Goal: Transaction & Acquisition: Purchase product/service

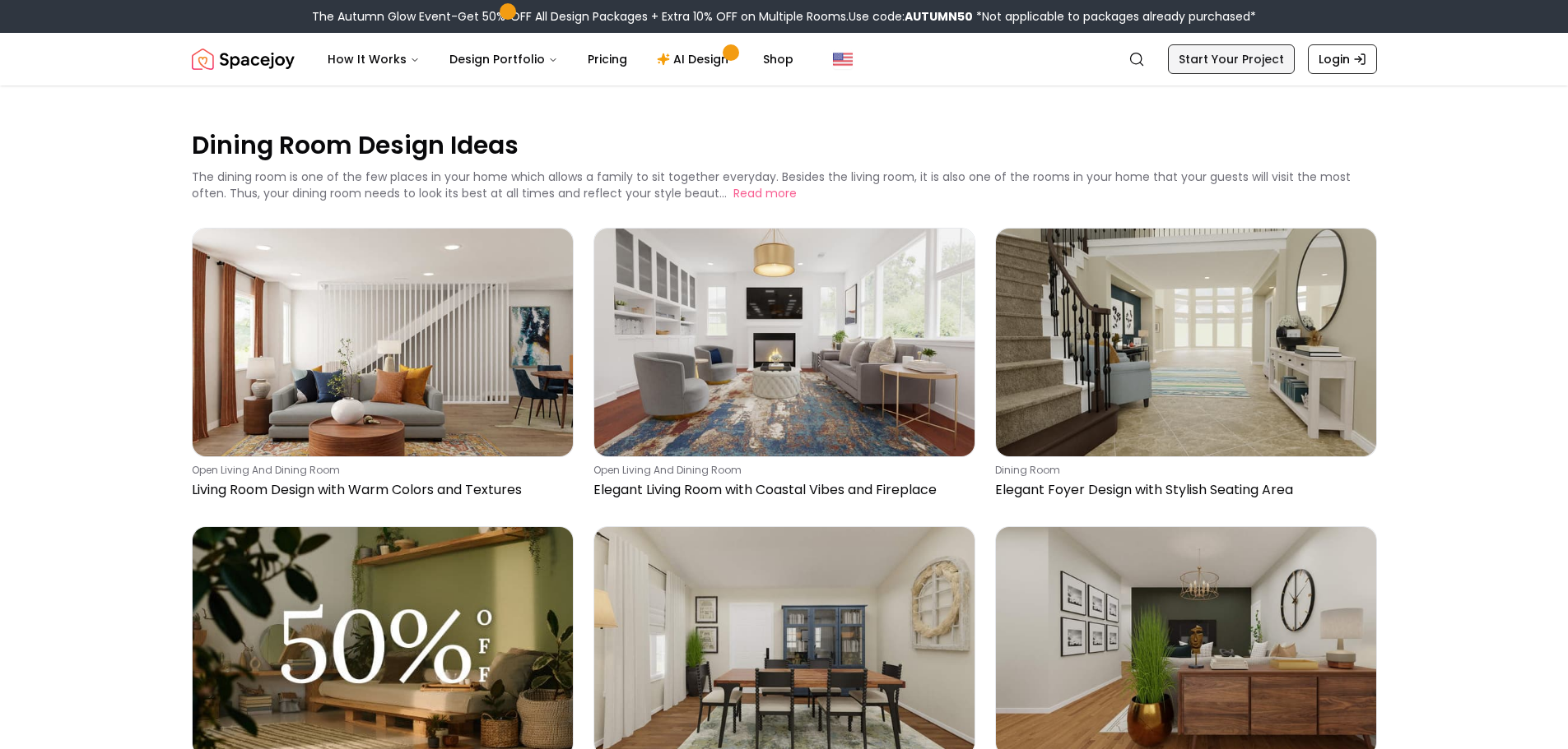
click at [1242, 57] on link "Start Your Project" at bounding box center [1231, 59] width 127 height 30
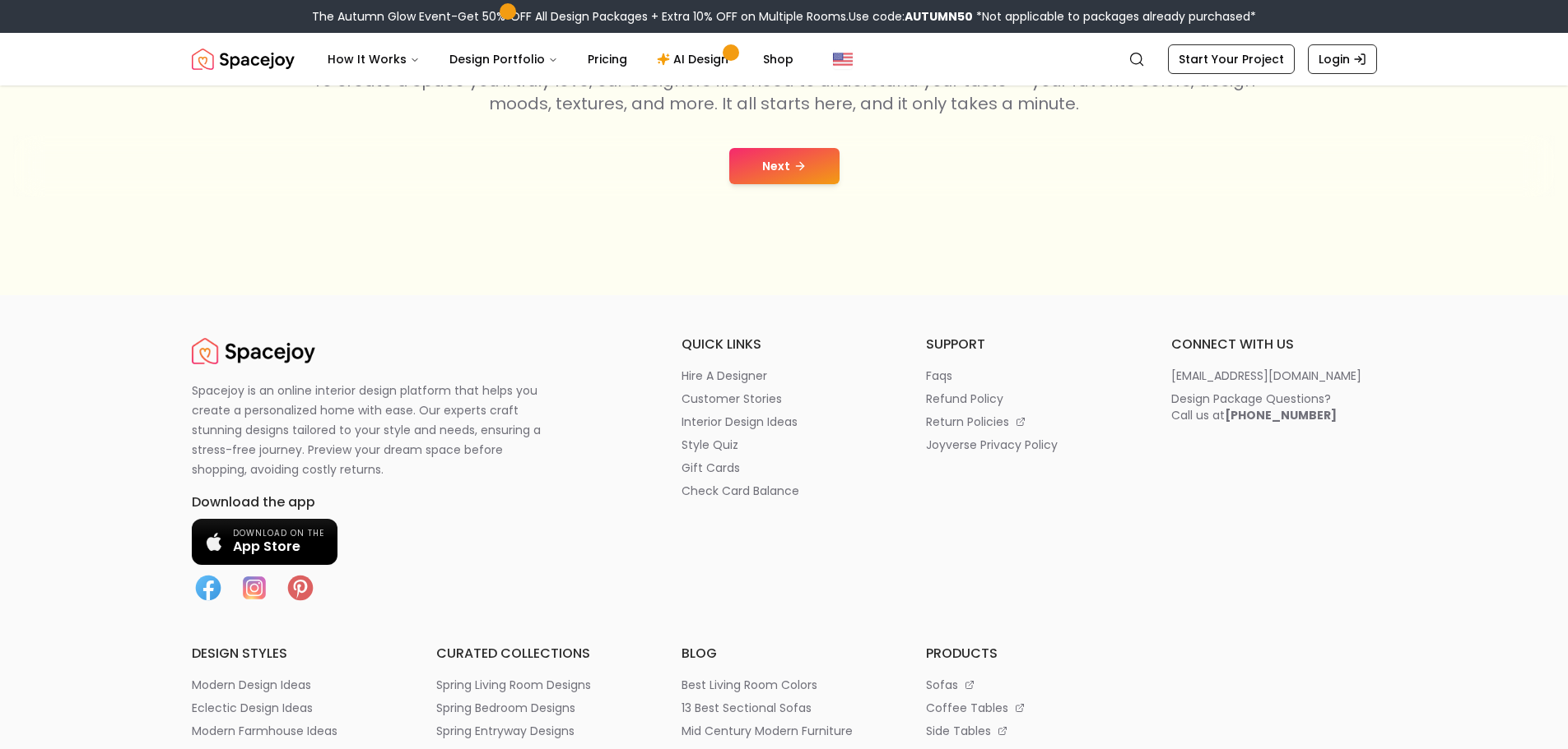
scroll to position [403, 0]
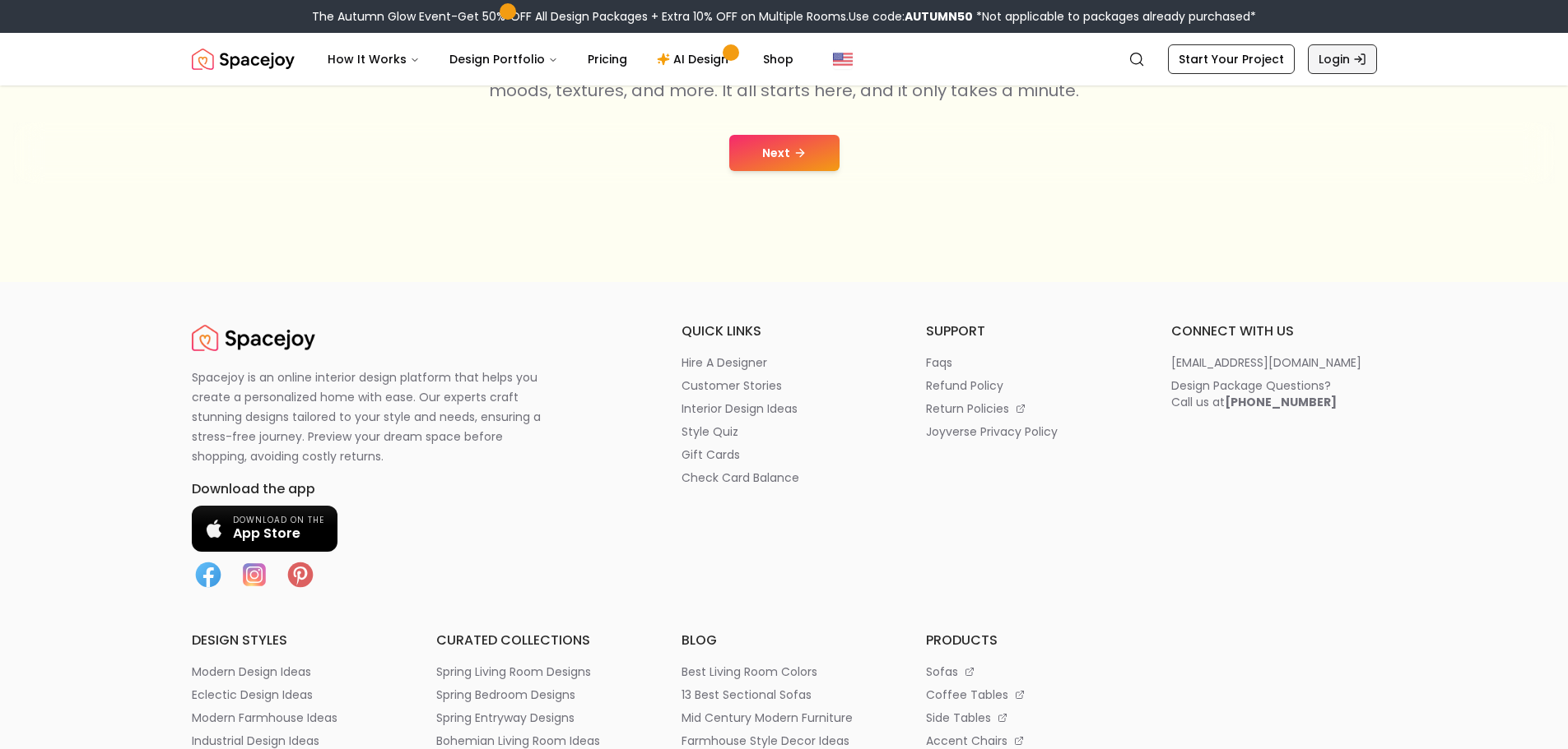
click at [1350, 52] on link "Login" at bounding box center [1342, 59] width 69 height 30
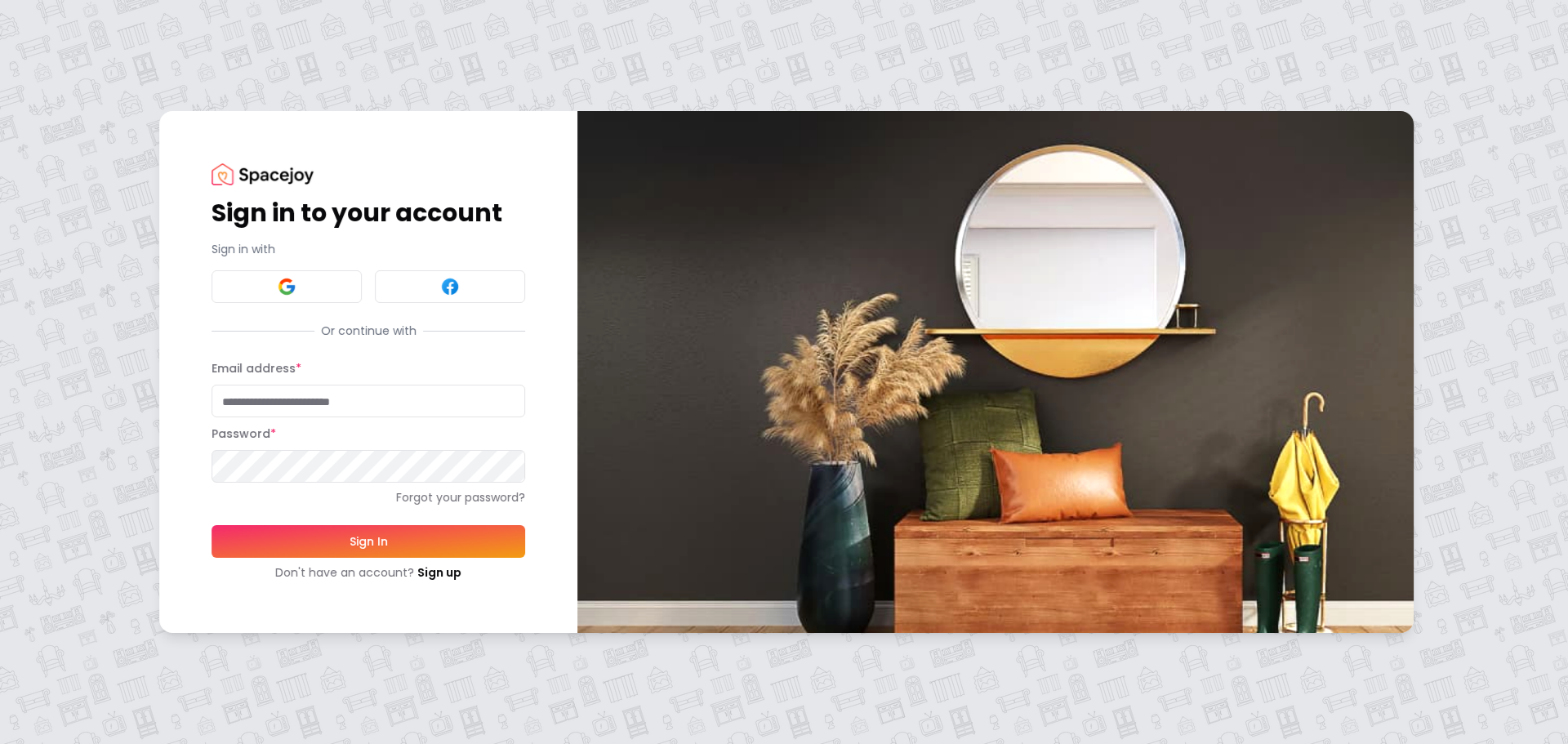
type input "**********"
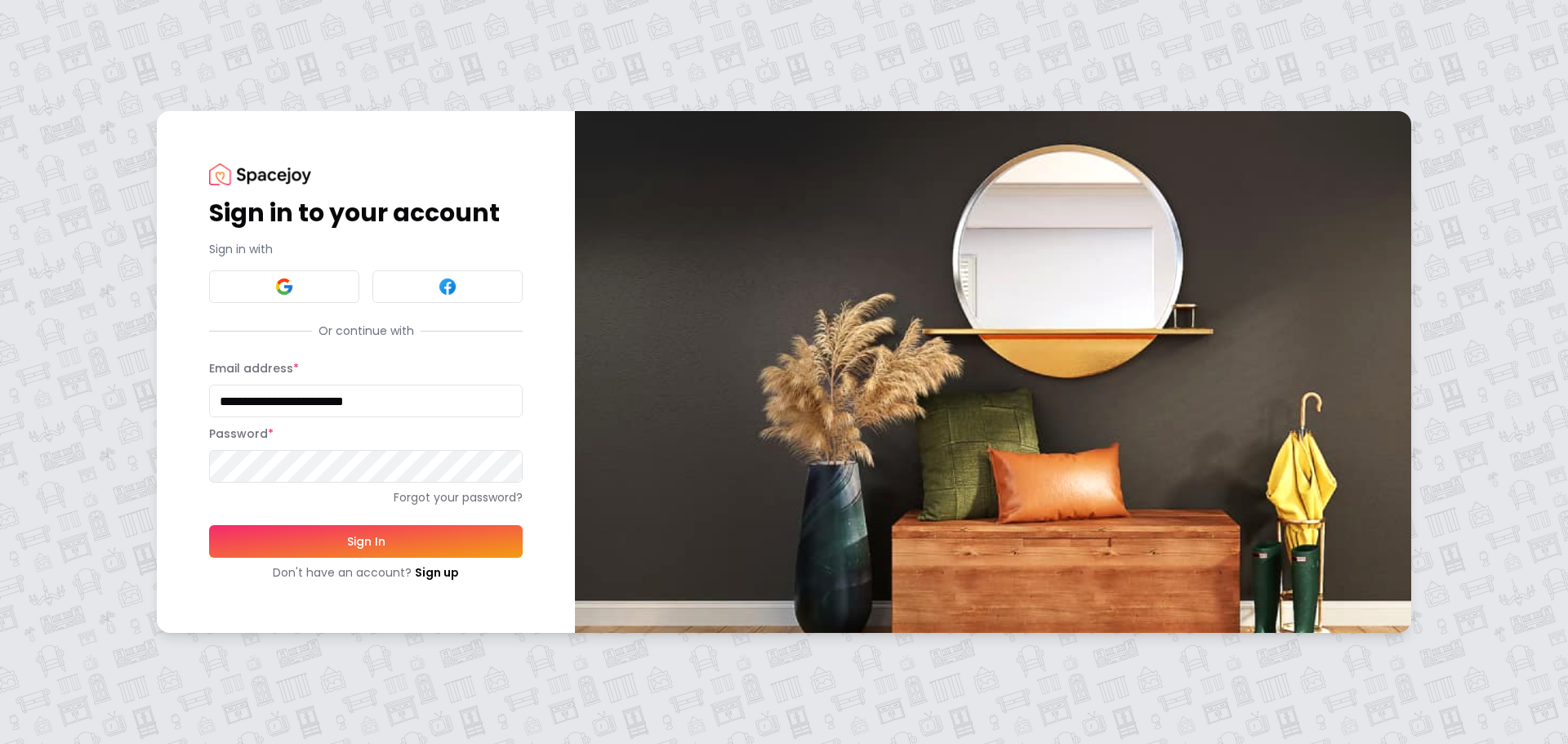
click at [443, 534] on button "Sign In" at bounding box center [366, 542] width 313 height 32
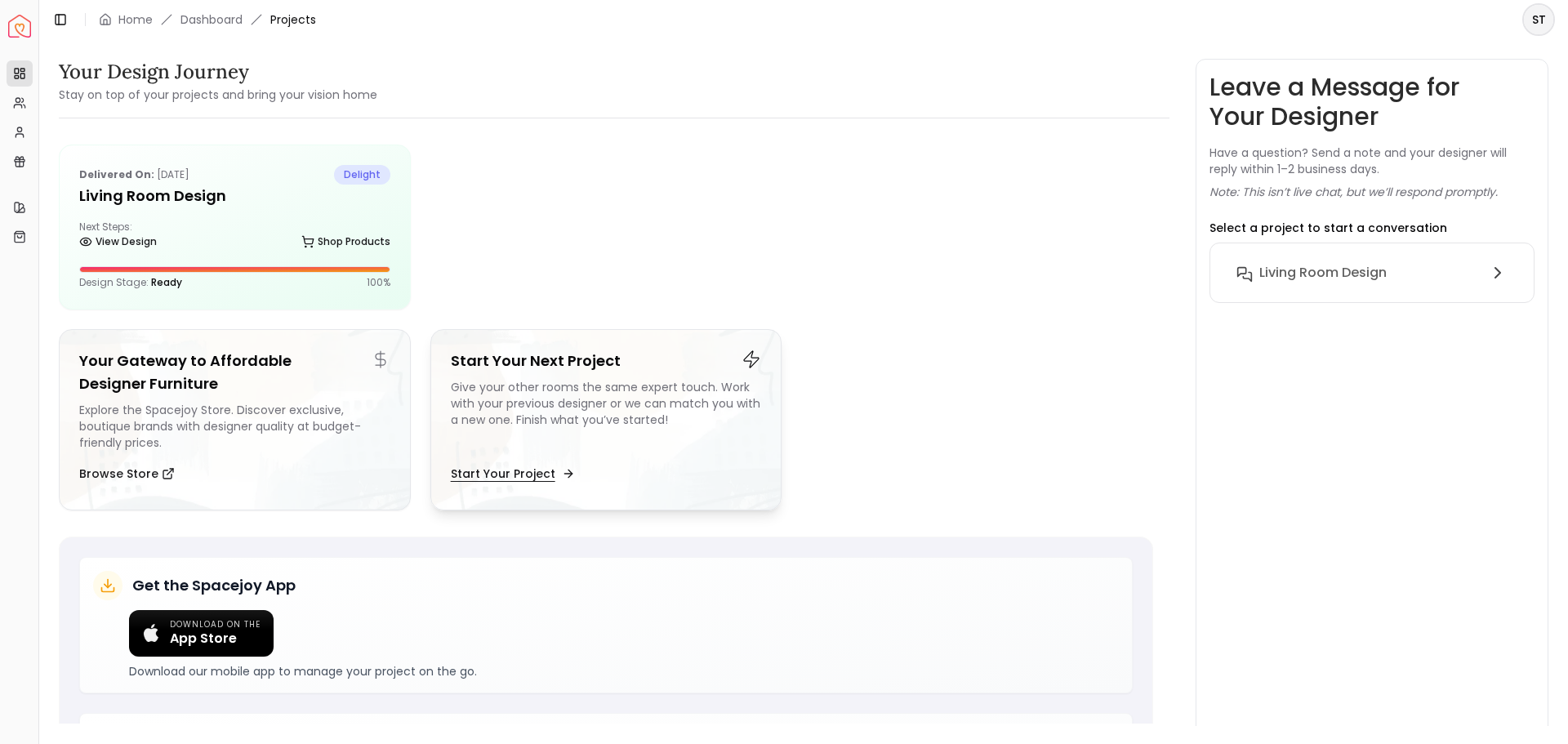
click at [548, 474] on button "Start Your Project" at bounding box center [510, 473] width 121 height 32
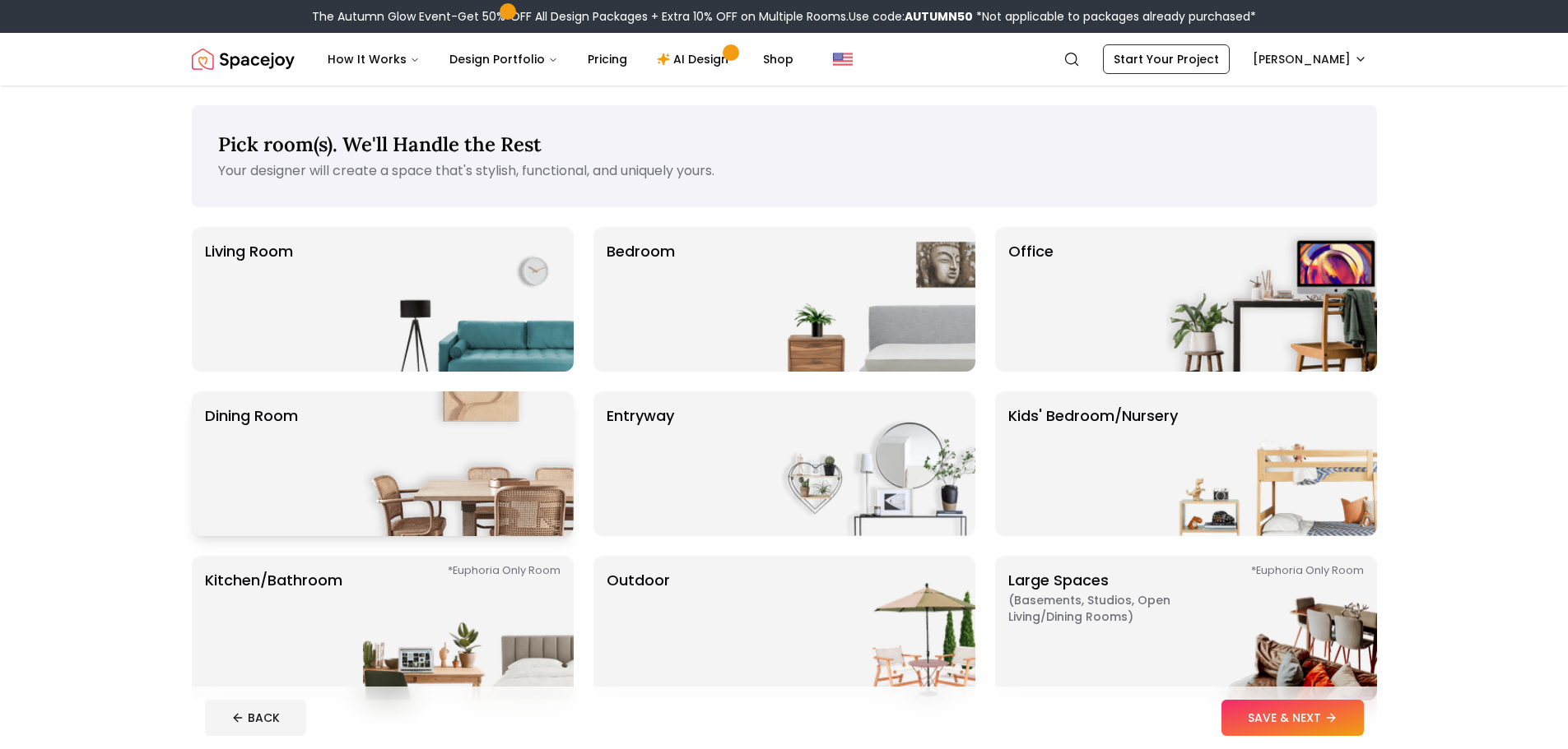
click at [478, 467] on img at bounding box center [468, 463] width 211 height 145
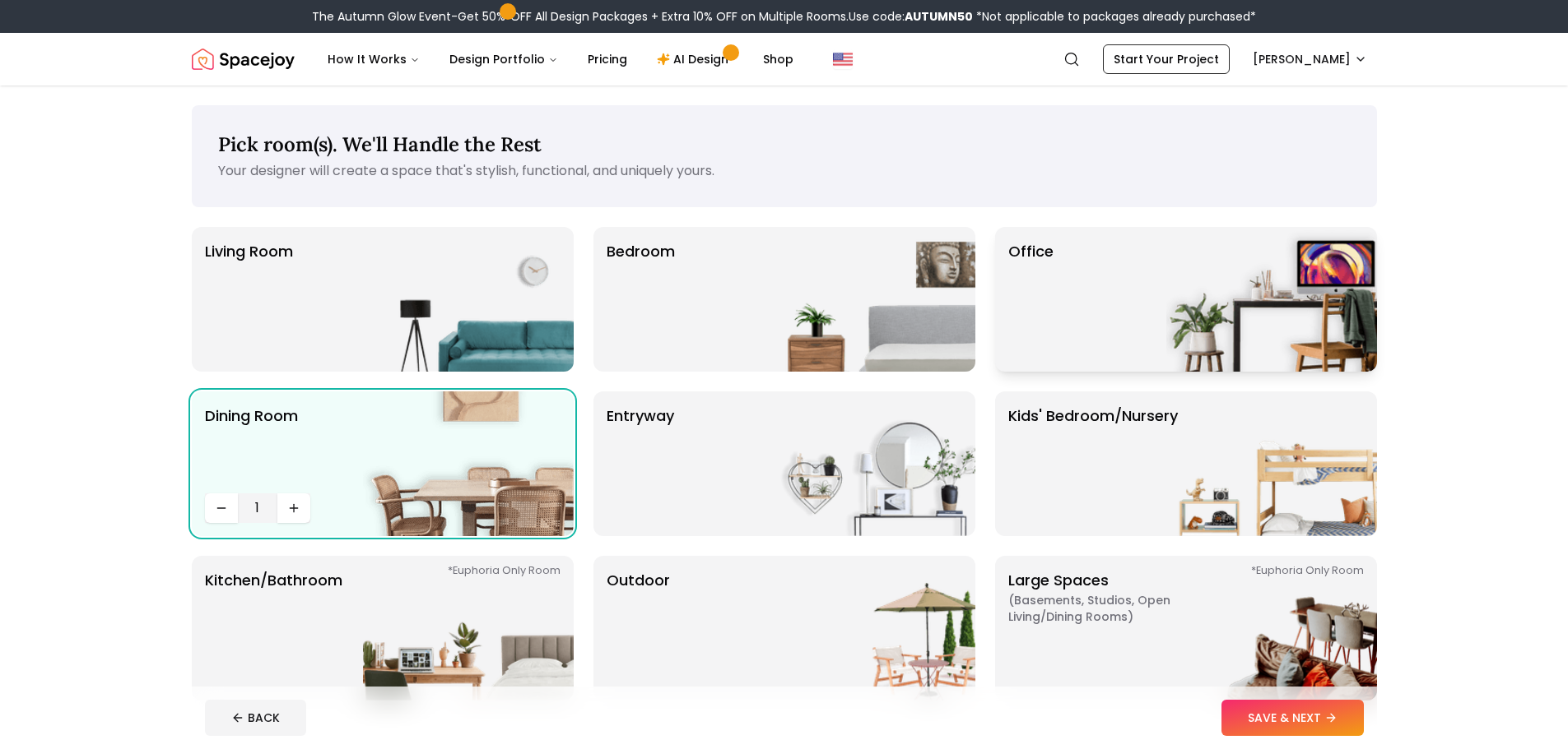
click at [1173, 281] on img at bounding box center [1271, 299] width 211 height 145
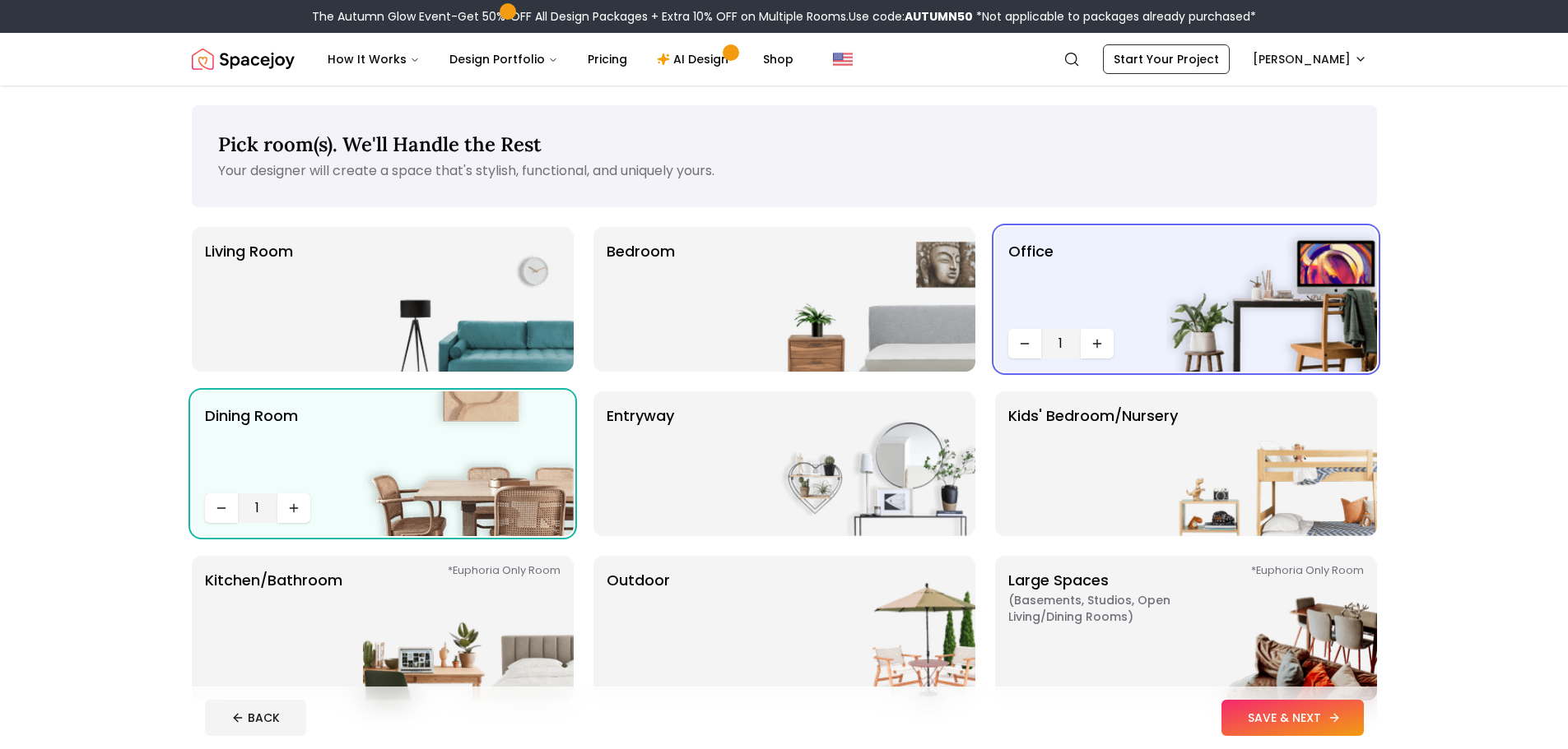
click at [1290, 714] on button "SAVE & NEXT" at bounding box center [1293, 718] width 142 height 36
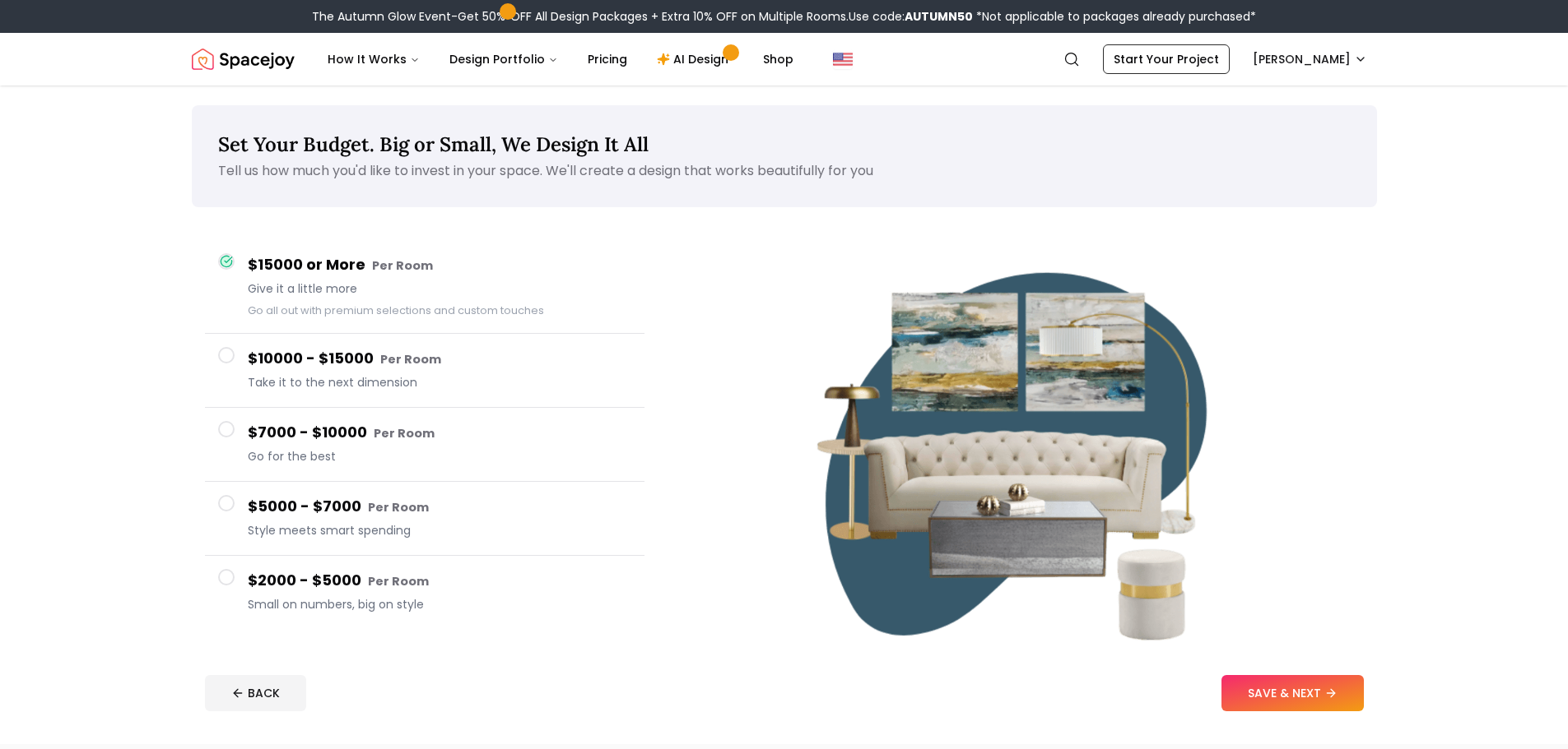
click at [381, 581] on small "Per Room" at bounding box center [397, 581] width 60 height 16
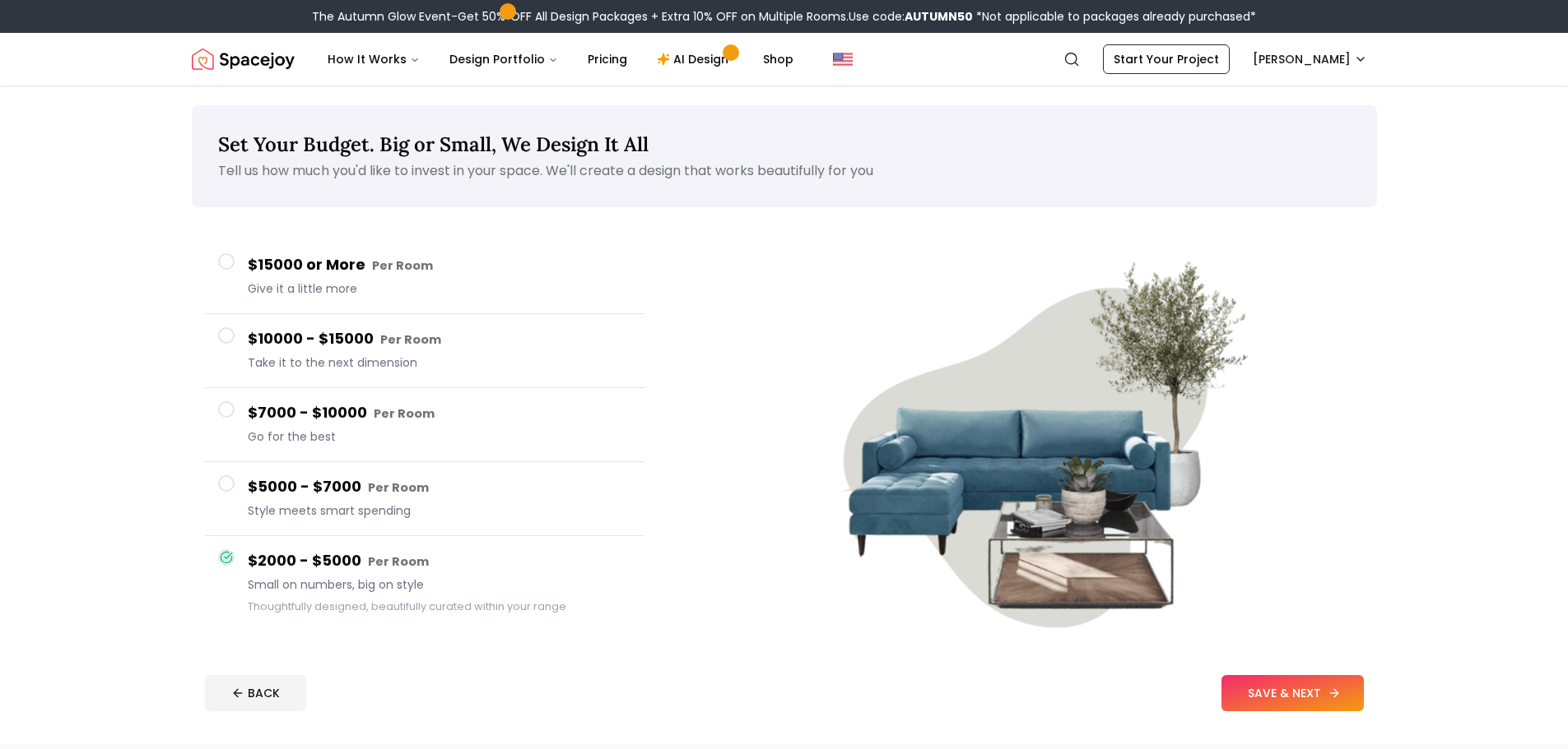
click at [1336, 697] on icon at bounding box center [1335, 693] width 13 height 13
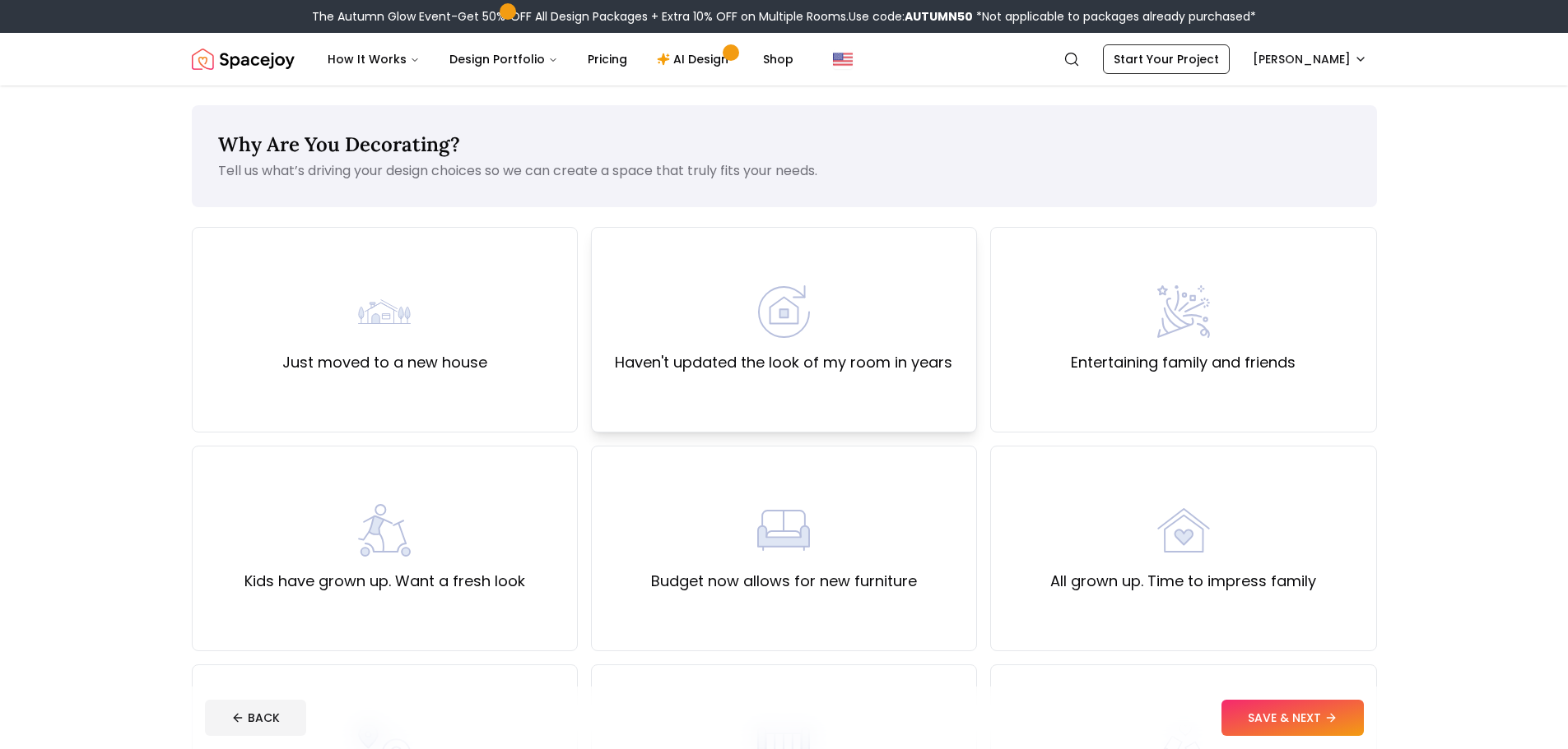
click at [793, 341] on div "Haven't updated the look of my room in years" at bounding box center [784, 330] width 338 height 89
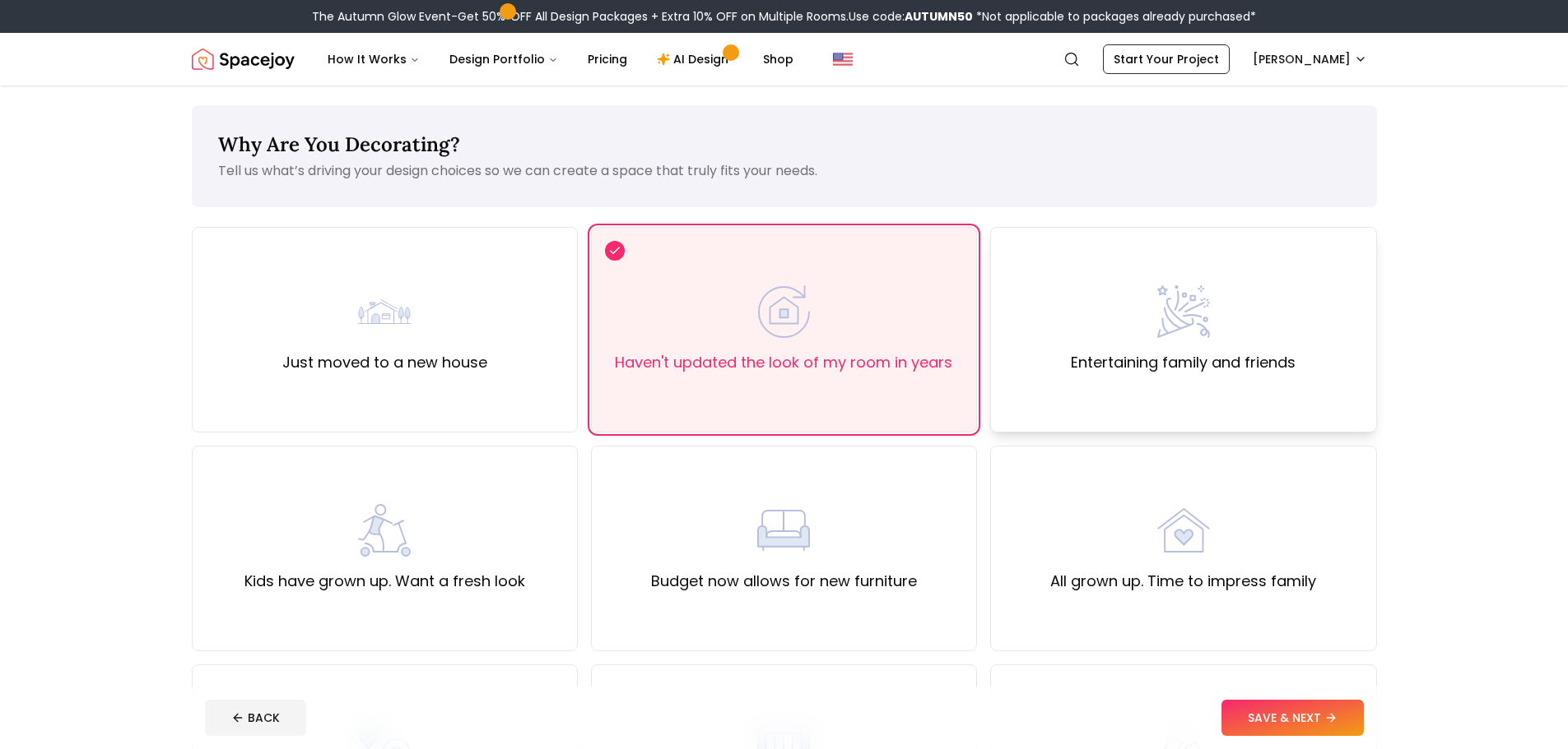
click at [1053, 348] on div "Entertaining family and friends" at bounding box center [1183, 330] width 386 height 205
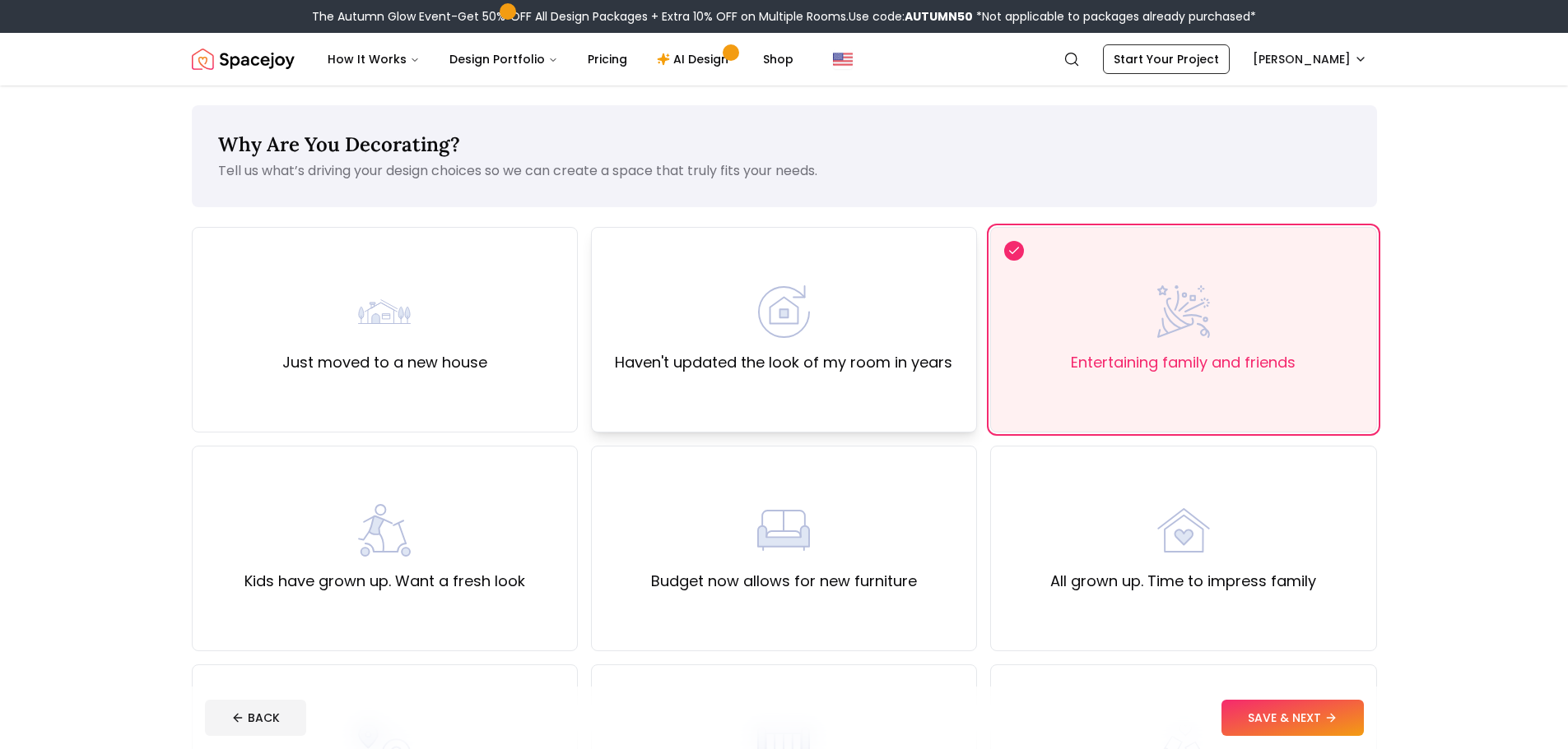
click at [940, 363] on label "Haven't updated the look of my room in years" at bounding box center [784, 363] width 338 height 23
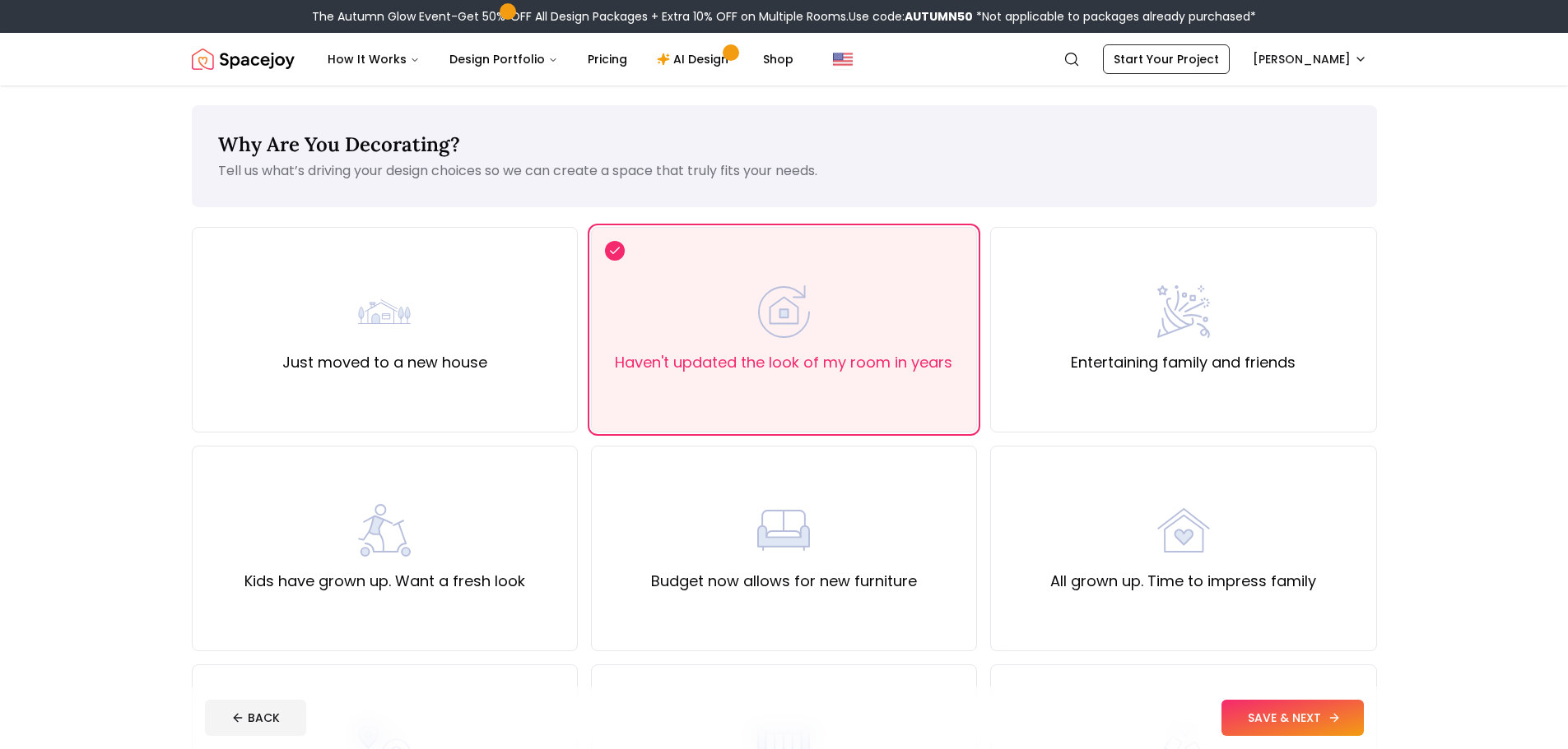
click at [1326, 703] on button "SAVE & NEXT" at bounding box center [1293, 718] width 142 height 36
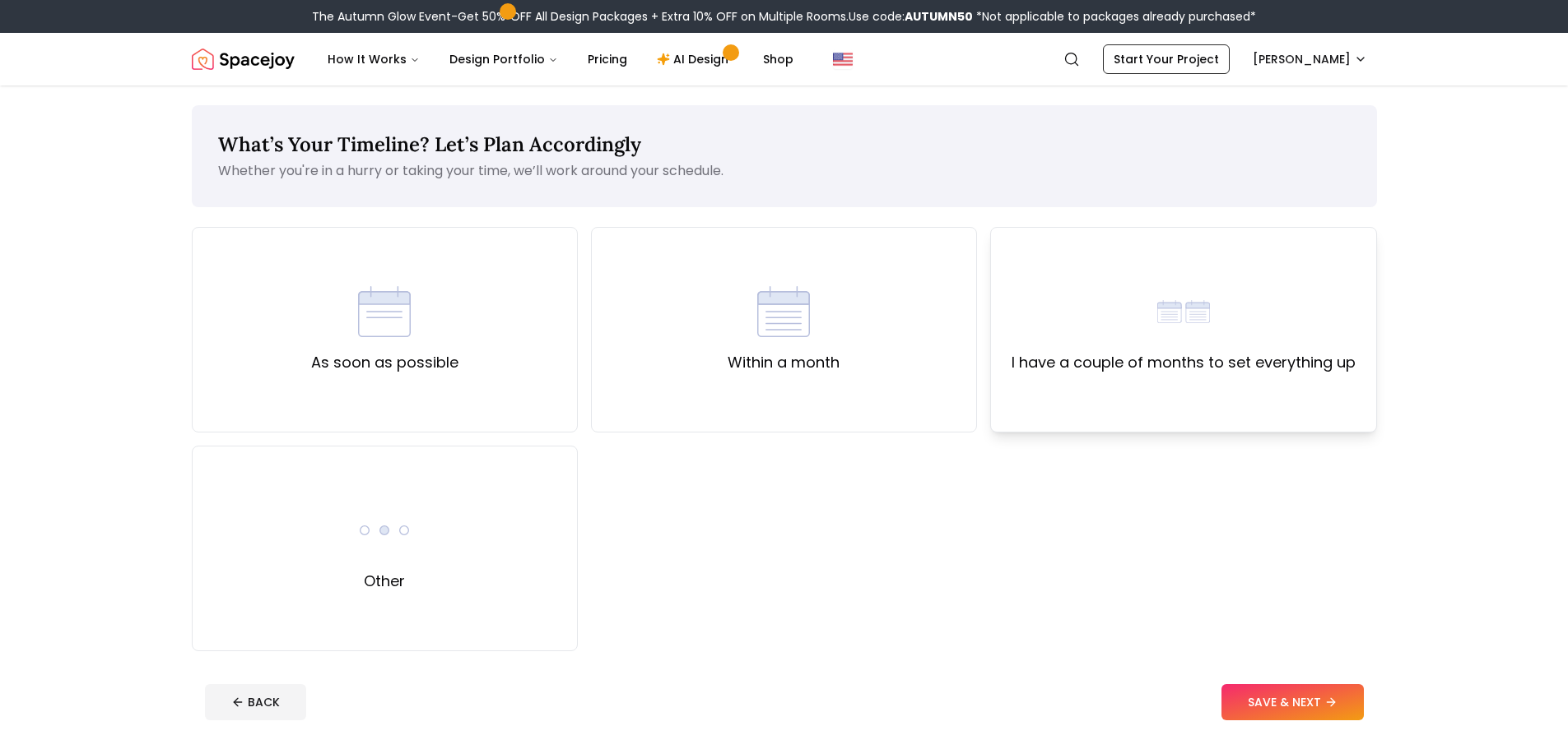
click at [1128, 378] on div "I have a couple of months to set everything up" at bounding box center [1183, 330] width 386 height 205
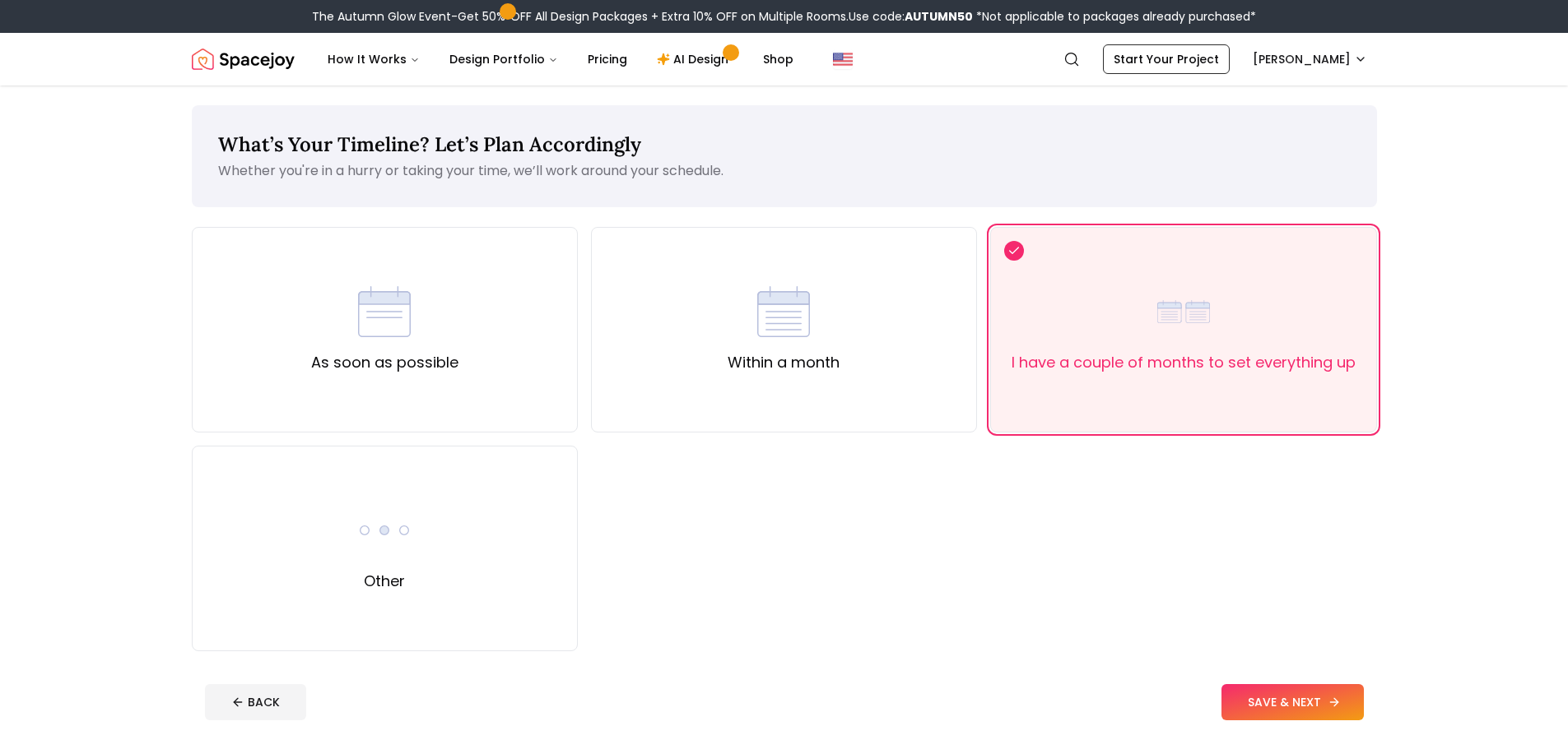
click at [1271, 696] on button "SAVE & NEXT" at bounding box center [1293, 703] width 142 height 36
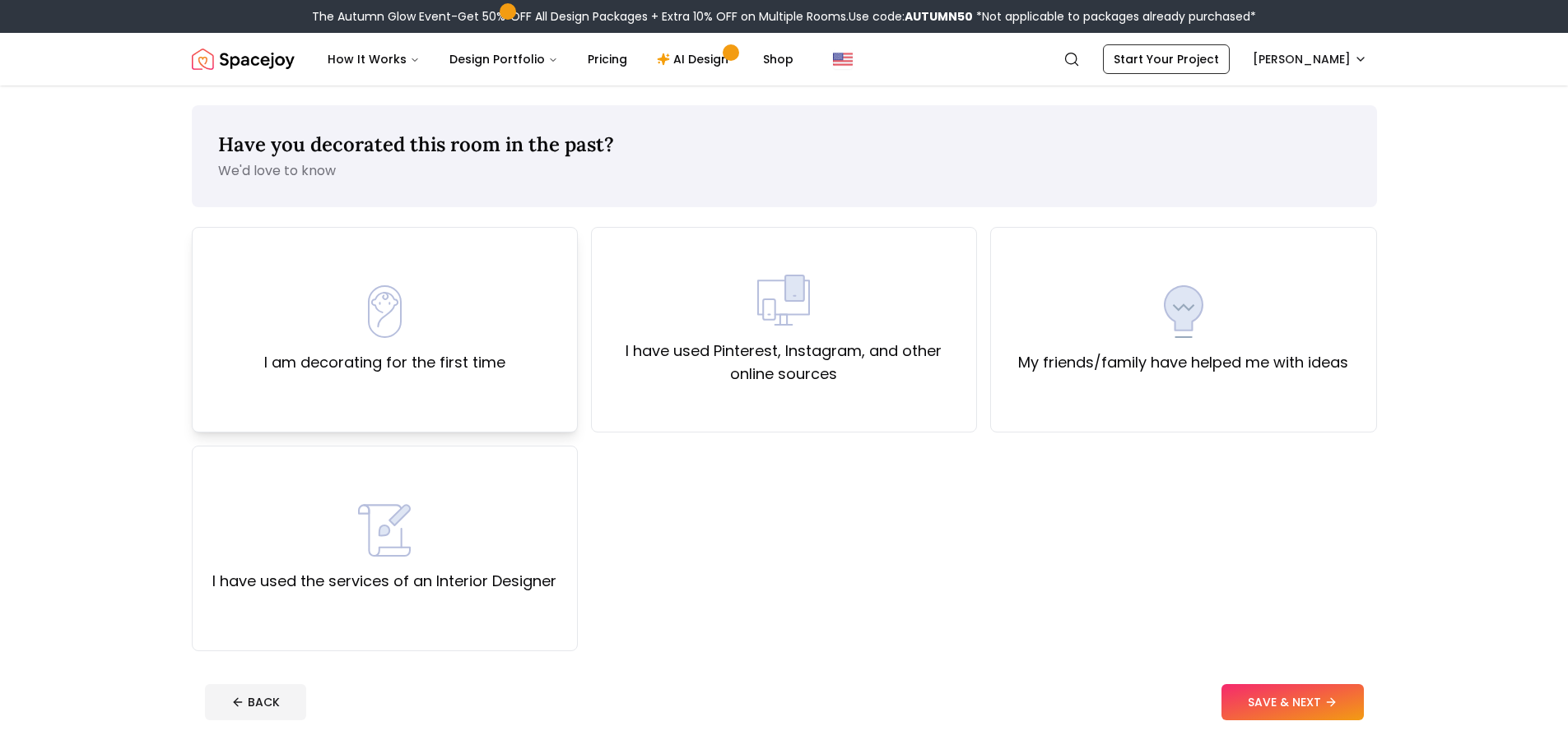
click at [518, 366] on div "I am decorating for the first time" at bounding box center [385, 330] width 386 height 205
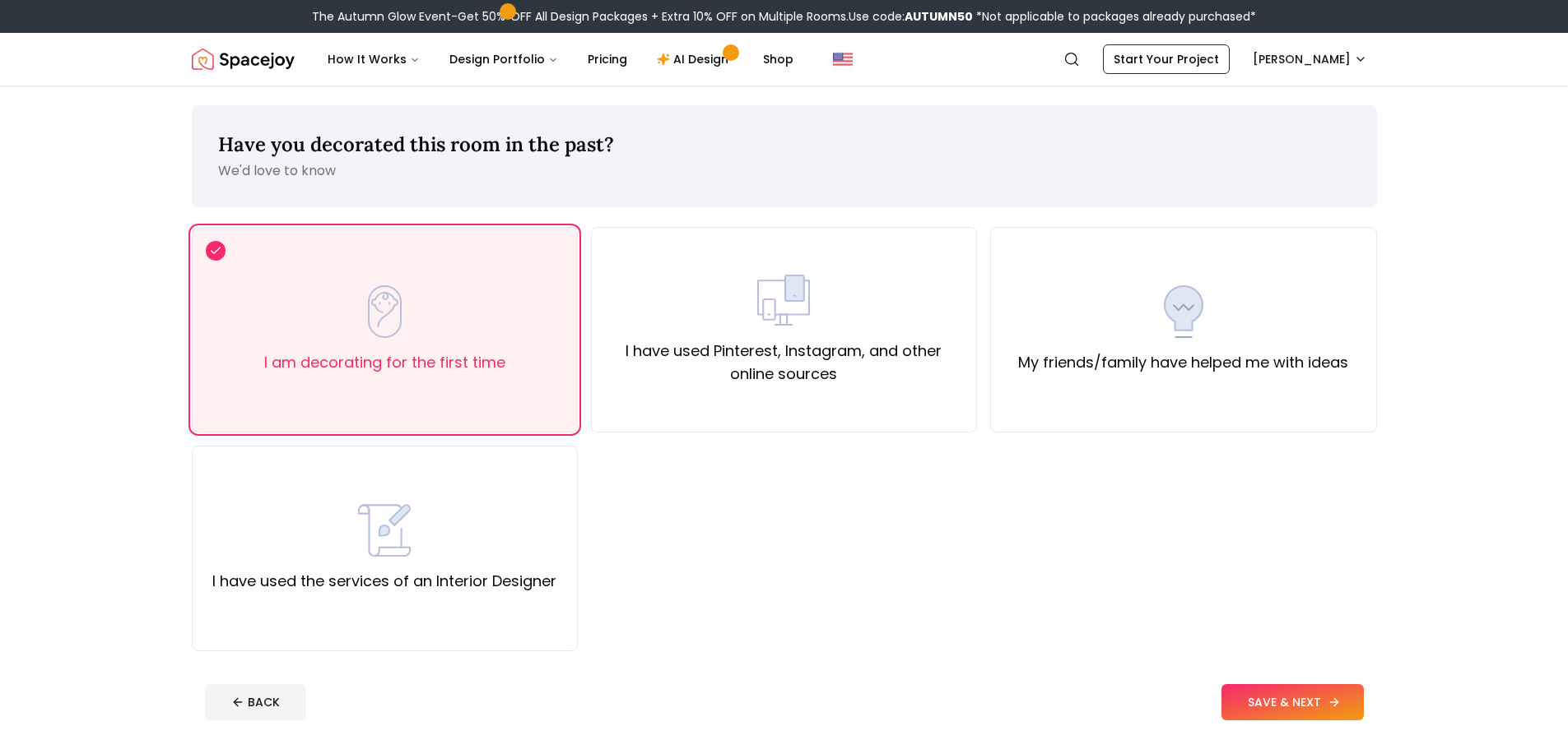
click at [1302, 706] on button "SAVE & NEXT" at bounding box center [1293, 703] width 142 height 36
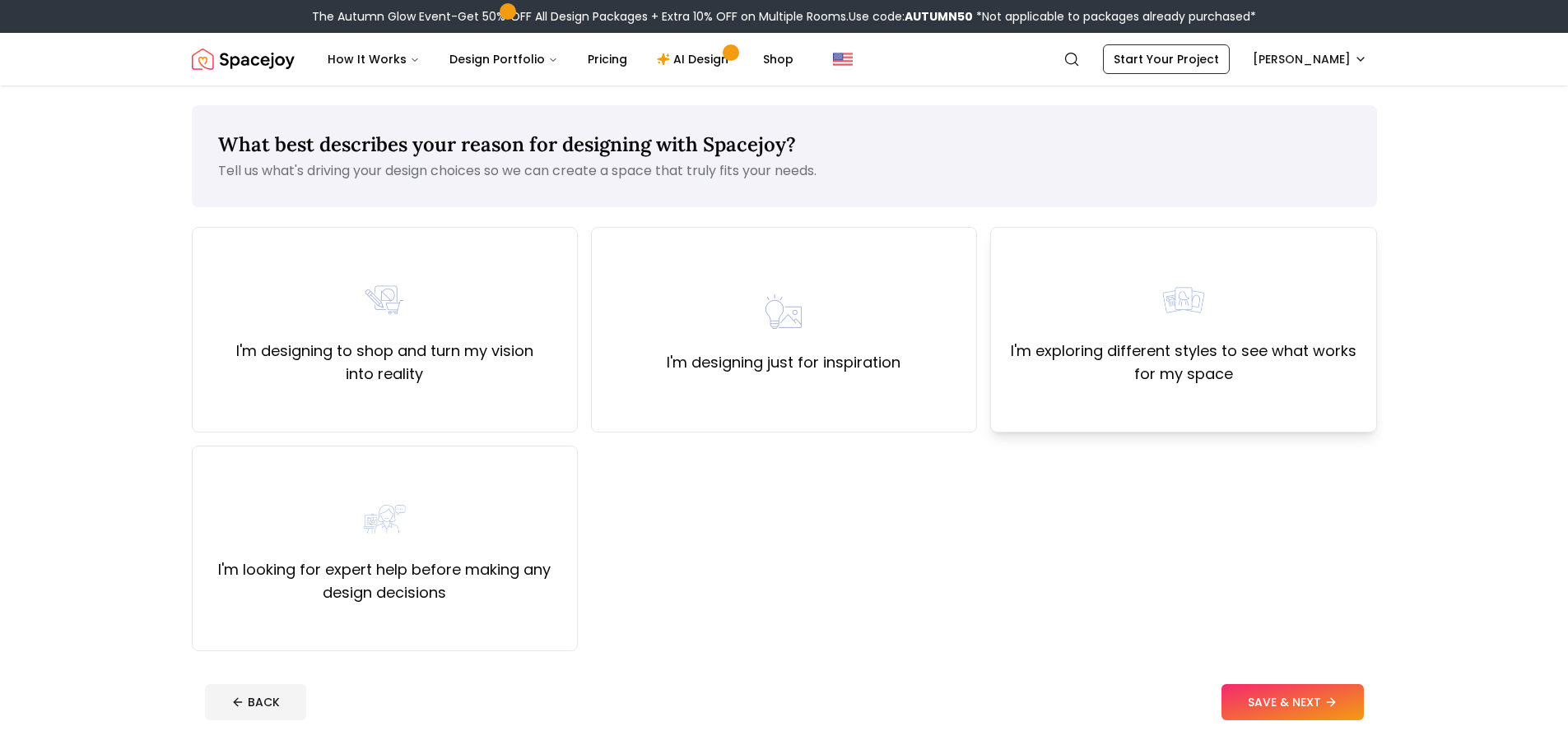
click at [1222, 290] on div "I'm exploring different styles to see what works for my space" at bounding box center [1182, 330] width 358 height 112
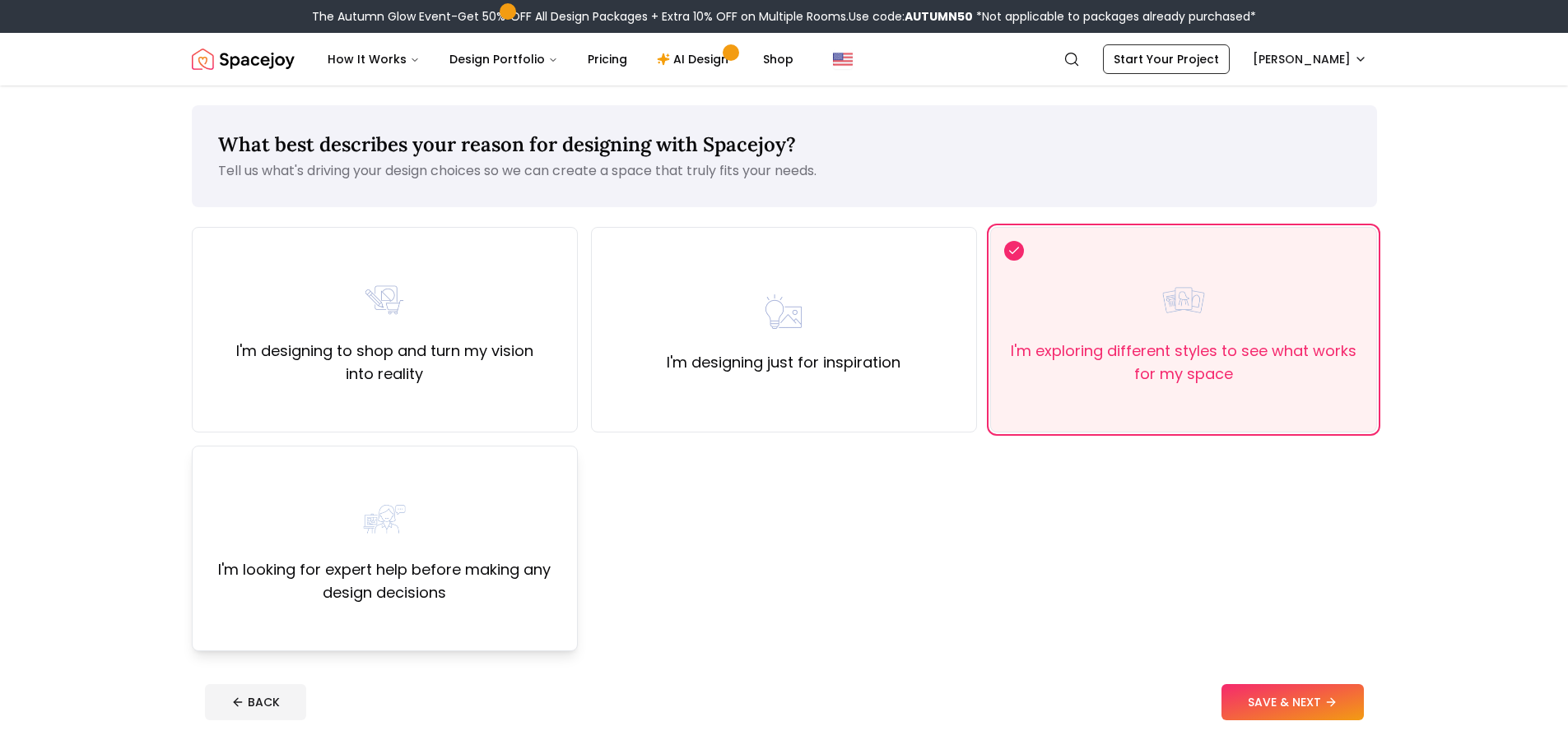
click at [503, 571] on label "I'm looking for expert help before making any design decisions" at bounding box center [384, 581] width 358 height 46
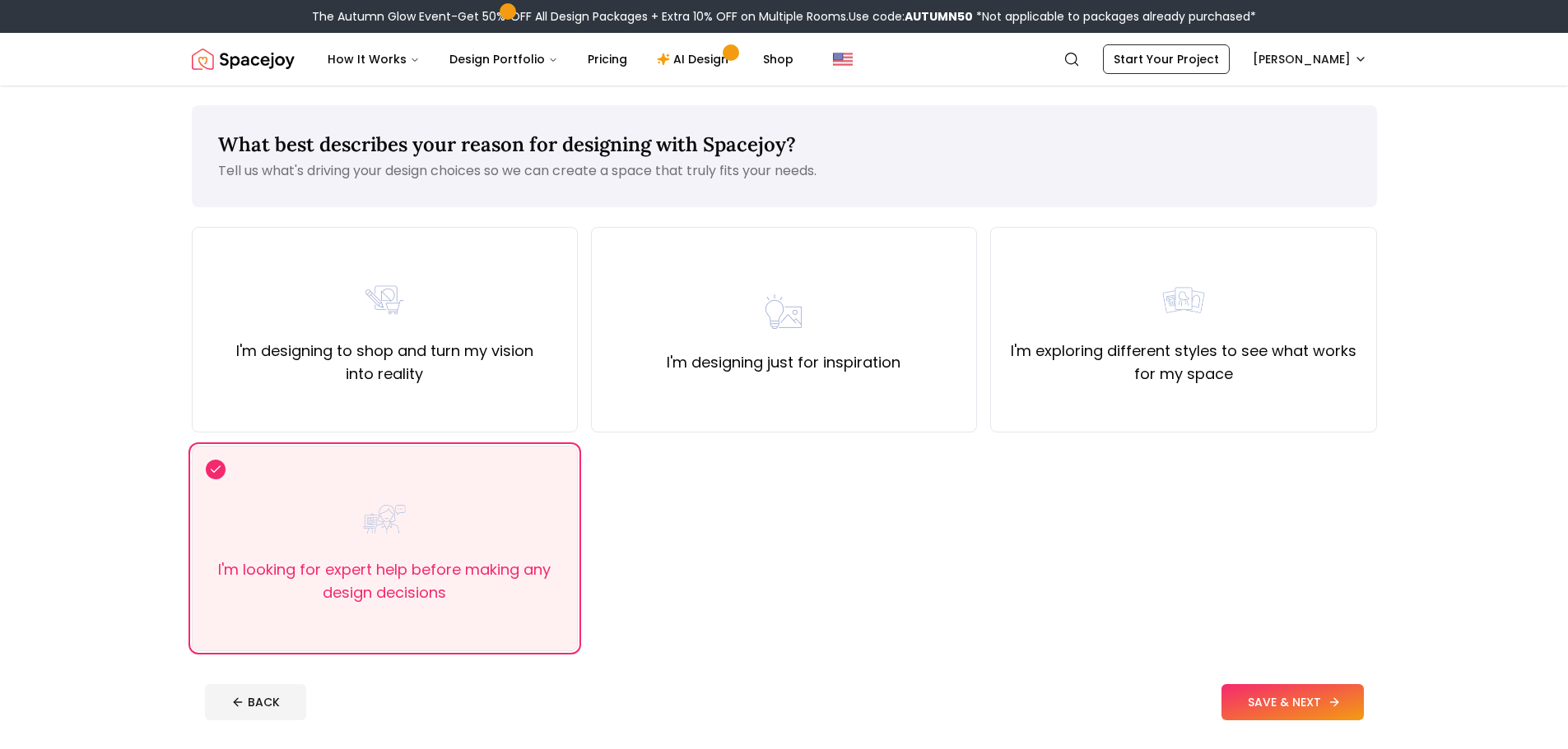
click at [1314, 698] on button "SAVE & NEXT" at bounding box center [1293, 703] width 142 height 36
